Goal: Browse casually

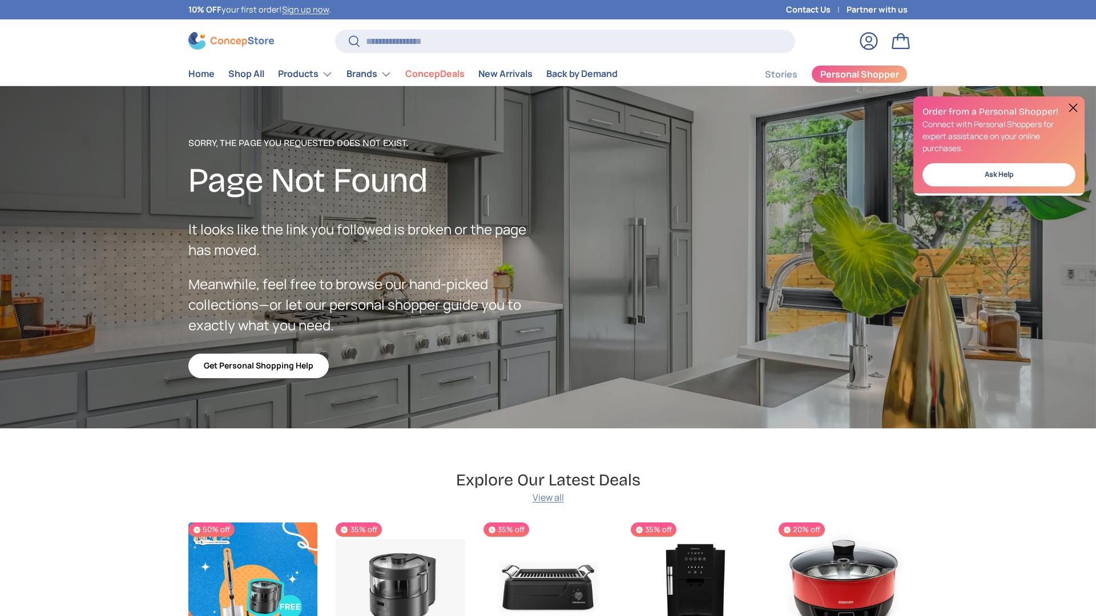
scroll to position [2038, 4665]
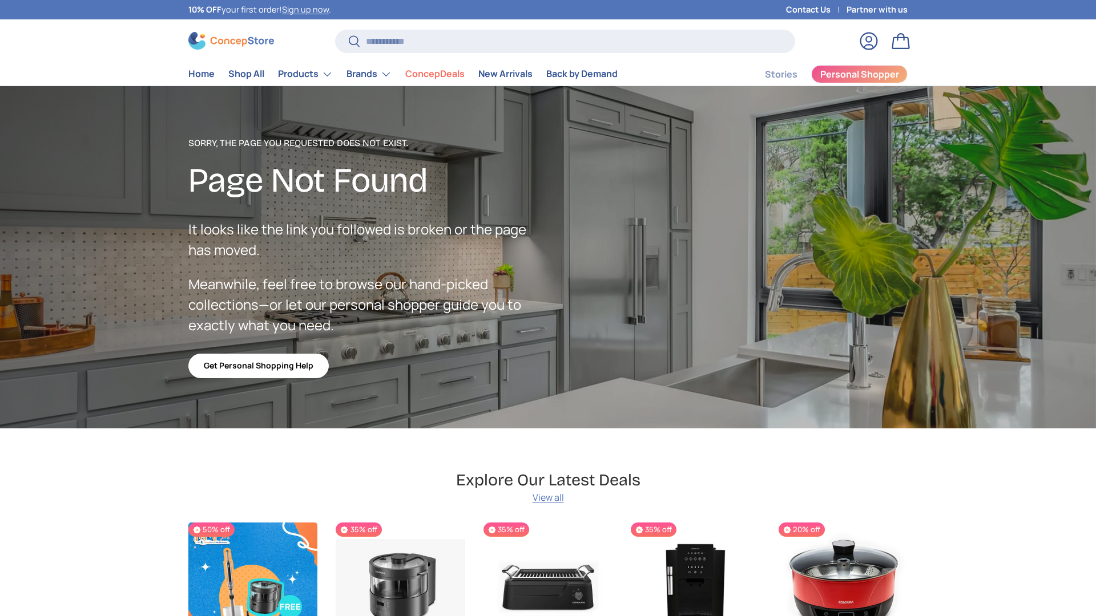
scroll to position [2038, 4665]
